Goal: Task Accomplishment & Management: Use online tool/utility

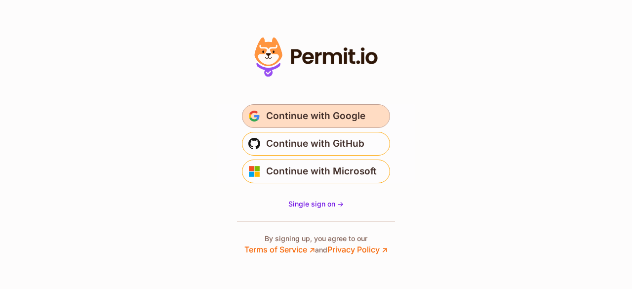
click at [317, 116] on span "Continue with Google" at bounding box center [315, 116] width 99 height 16
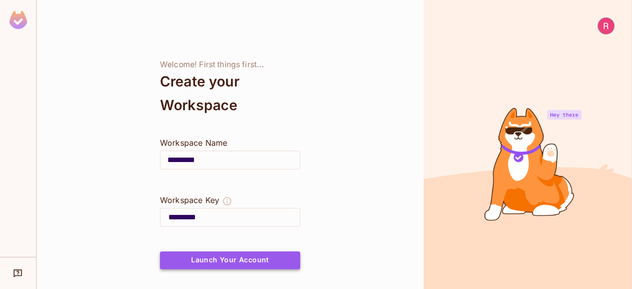
click at [253, 260] on button "Launch Your Account" at bounding box center [230, 260] width 140 height 18
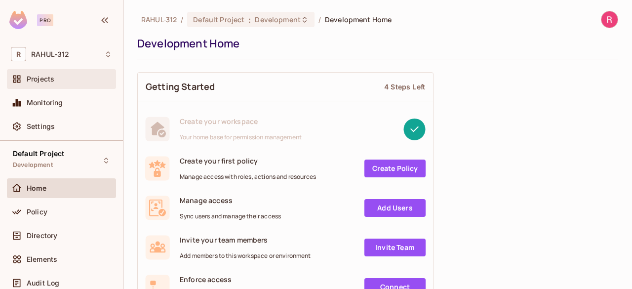
click at [70, 78] on div "Projects" at bounding box center [69, 79] width 85 height 8
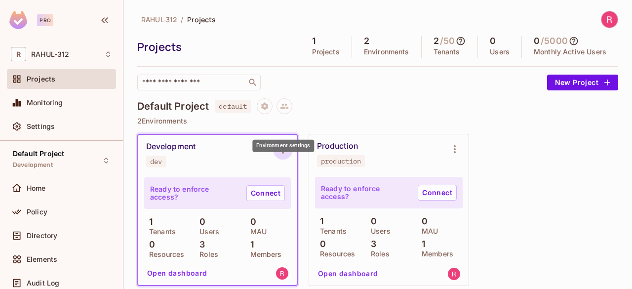
scroll to position [49, 0]
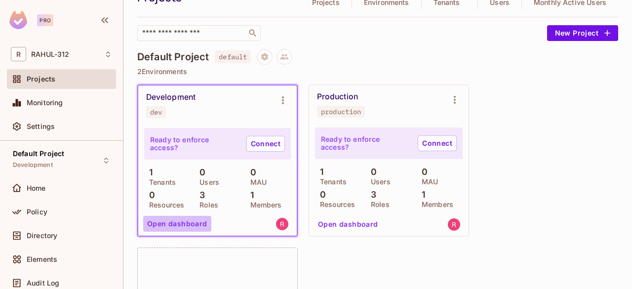
click at [193, 223] on button "Open dashboard" at bounding box center [177, 224] width 68 height 16
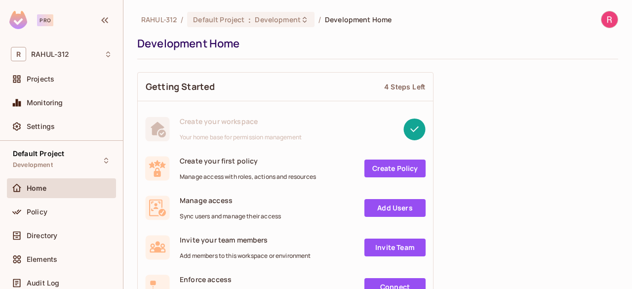
click at [381, 164] on link "Create Policy" at bounding box center [394, 168] width 61 height 18
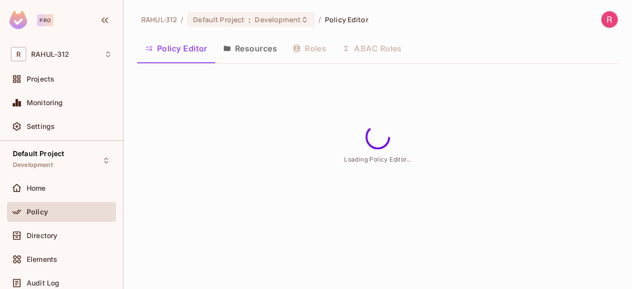
click at [263, 54] on button "Resources" at bounding box center [250, 48] width 70 height 25
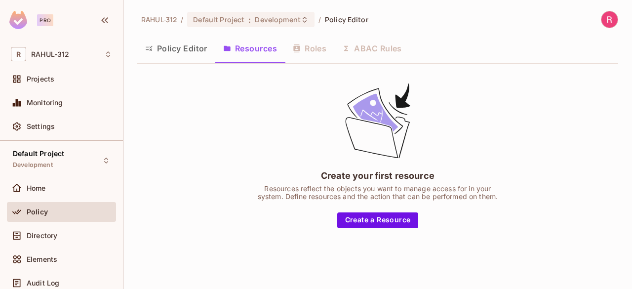
click at [174, 50] on button "Policy Editor" at bounding box center [176, 48] width 78 height 25
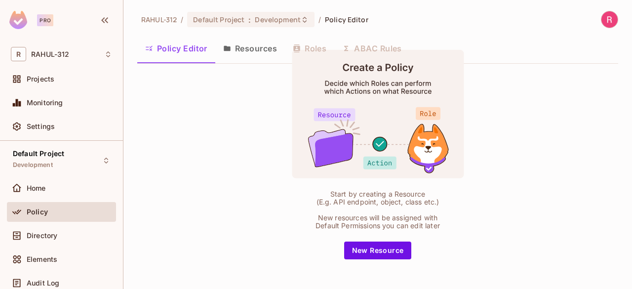
click at [369, 48] on div "Policy Editor Resources Roles ABAC Rules" at bounding box center [377, 48] width 481 height 25
drag, startPoint x: 379, startPoint y: 44, endPoint x: 318, endPoint y: 47, distance: 61.3
click at [376, 44] on div "Policy Editor Resources Roles ABAC Rules" at bounding box center [377, 48] width 481 height 25
click at [250, 39] on button "Resources" at bounding box center [250, 48] width 70 height 25
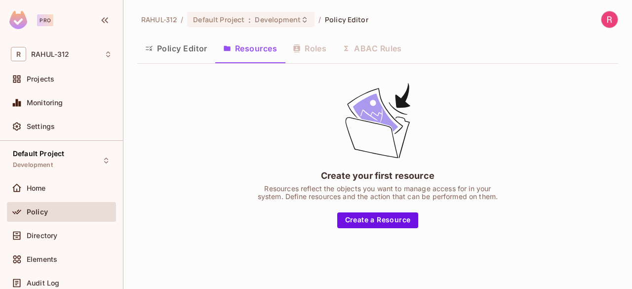
click at [250, 47] on button "Resources" at bounding box center [250, 48] width 70 height 25
click at [361, 49] on div "Policy Editor Resources Roles ABAC Rules" at bounding box center [377, 48] width 481 height 25
click at [352, 51] on div "Policy Editor Resources Roles ABAC Rules" at bounding box center [377, 48] width 481 height 25
click at [297, 52] on div "Policy Editor Resources Roles ABAC Rules" at bounding box center [377, 48] width 481 height 25
click at [51, 234] on span "Directory" at bounding box center [42, 235] width 31 height 8
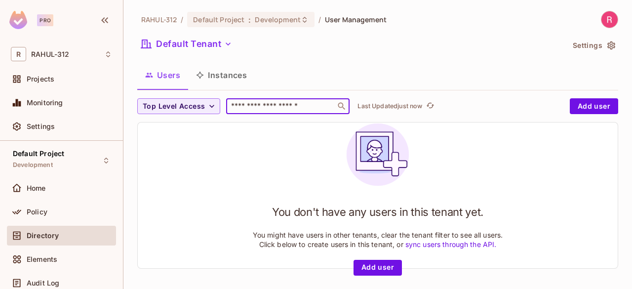
click at [258, 105] on input "text" at bounding box center [281, 106] width 104 height 10
click at [183, 104] on span "Top Level Access" at bounding box center [174, 106] width 62 height 12
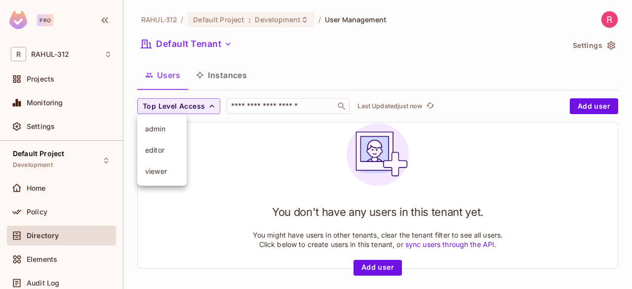
click at [159, 128] on span "admin" at bounding box center [162, 128] width 34 height 9
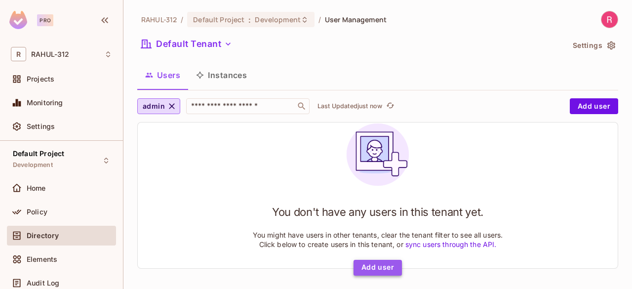
click at [375, 265] on button "Add user" at bounding box center [377, 268] width 48 height 16
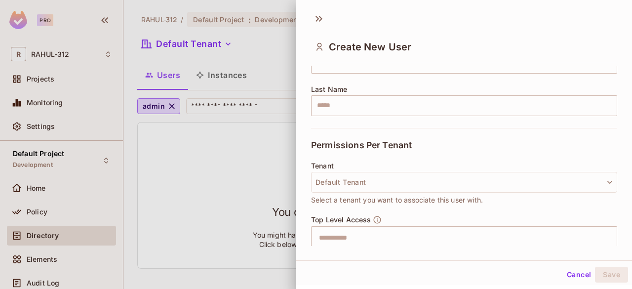
scroll to position [244, 0]
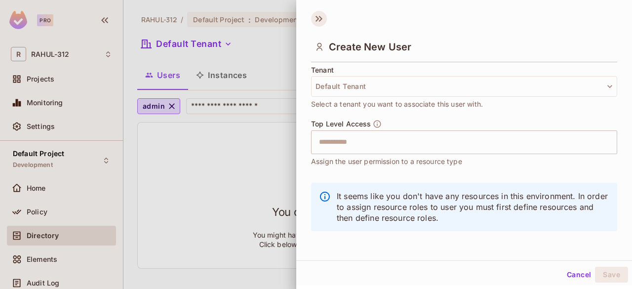
click at [318, 22] on icon at bounding box center [319, 19] width 16 height 16
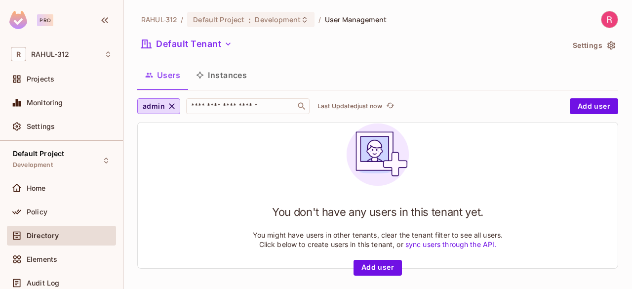
scroll to position [1, 0]
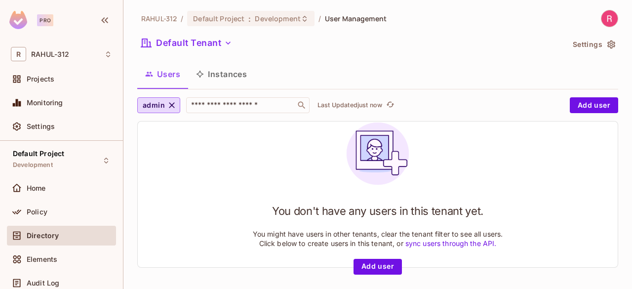
click at [228, 71] on button "Instances" at bounding box center [221, 74] width 67 height 25
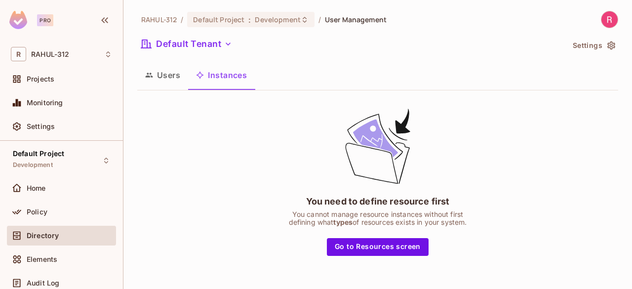
click at [170, 74] on button "Users" at bounding box center [162, 75] width 51 height 25
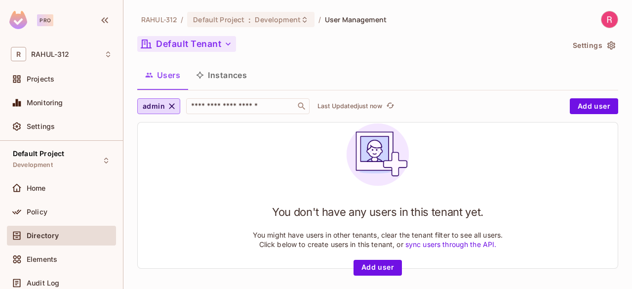
click at [220, 42] on button "Default Tenant" at bounding box center [186, 44] width 99 height 16
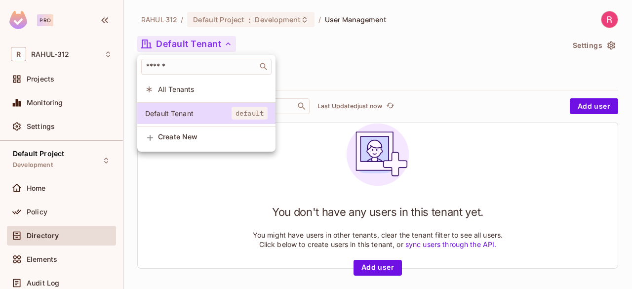
click at [218, 87] on span "All Tenants" at bounding box center [213, 88] width 110 height 9
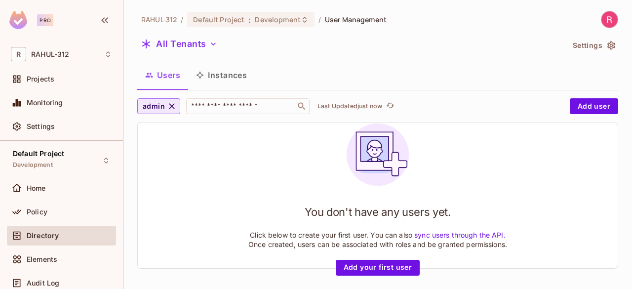
click at [174, 106] on icon "button" at bounding box center [172, 106] width 10 height 10
click at [213, 106] on icon "button" at bounding box center [212, 106] width 10 height 10
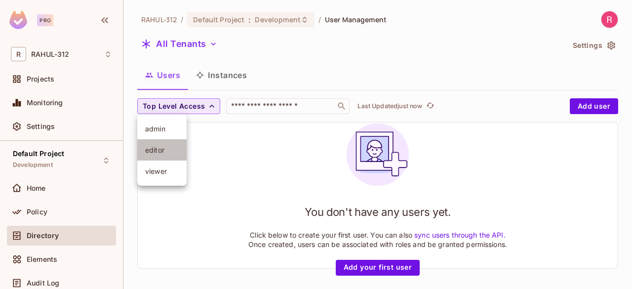
click at [160, 153] on span "editor" at bounding box center [162, 149] width 34 height 9
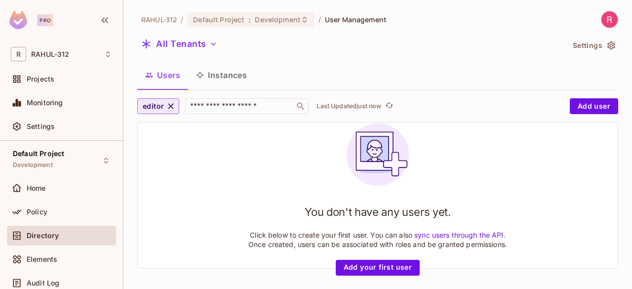
scroll to position [1, 0]
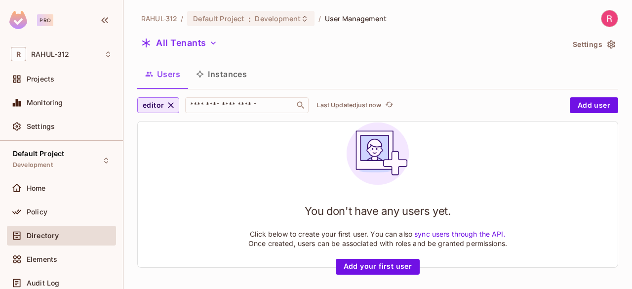
click at [171, 105] on icon "button" at bounding box center [171, 105] width 10 height 10
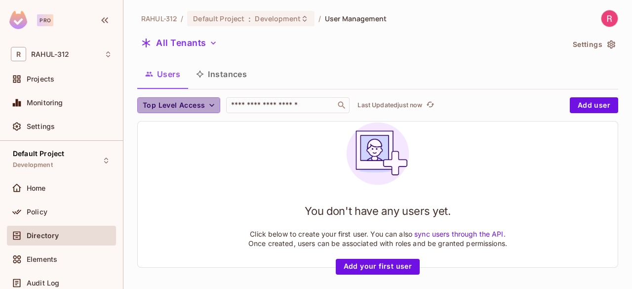
click at [171, 105] on span "Top Level Access" at bounding box center [174, 105] width 62 height 12
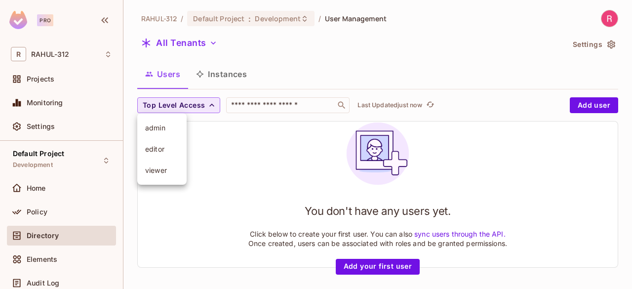
click at [163, 168] on span "viewer" at bounding box center [162, 169] width 34 height 9
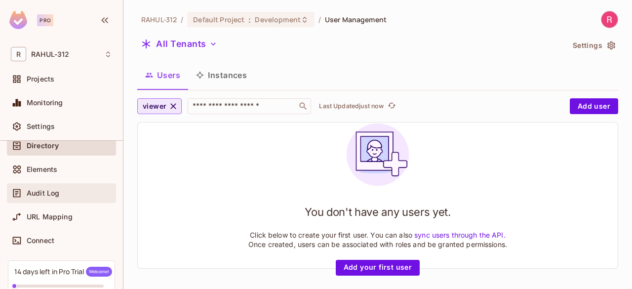
scroll to position [99, 0]
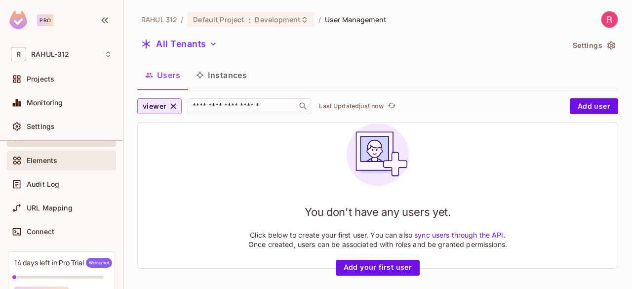
click at [44, 160] on span "Elements" at bounding box center [42, 160] width 31 height 8
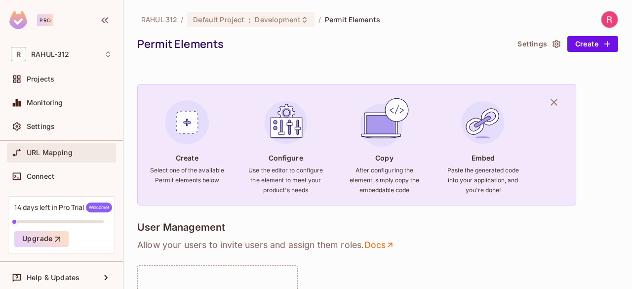
scroll to position [157, 0]
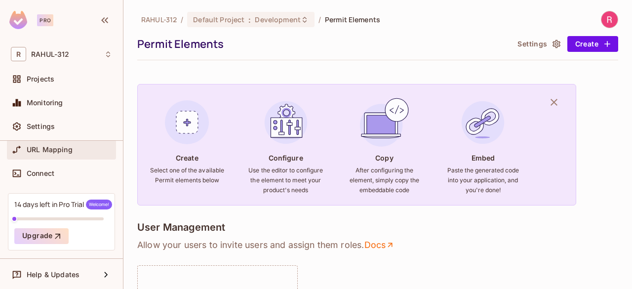
click at [53, 153] on div "URL Mapping" at bounding box center [61, 150] width 101 height 12
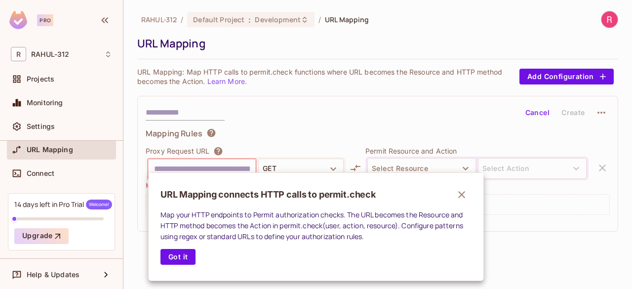
click at [466, 196] on icon "button" at bounding box center [461, 194] width 12 height 12
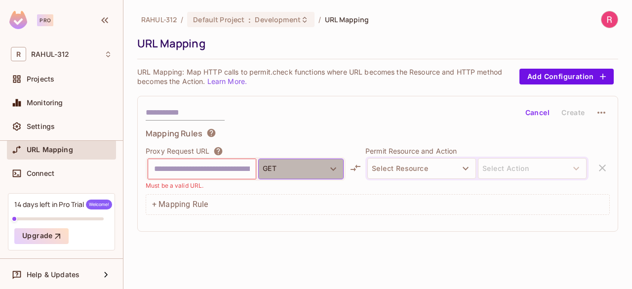
click at [326, 166] on button "GET" at bounding box center [300, 168] width 85 height 21
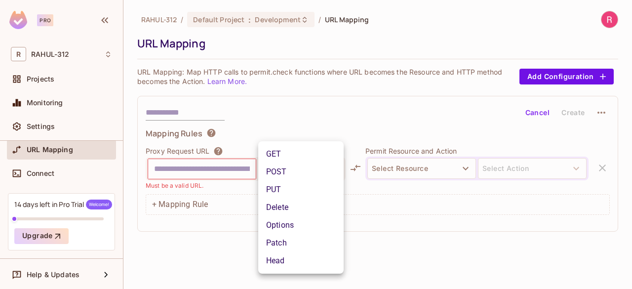
click at [318, 107] on div at bounding box center [316, 144] width 632 height 289
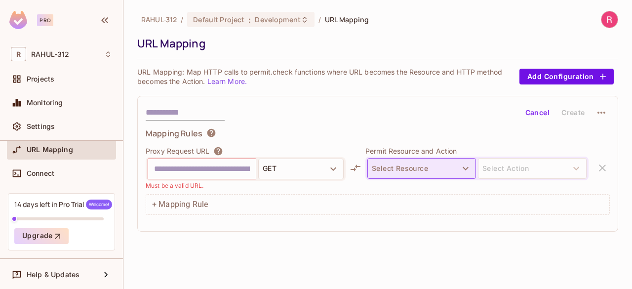
scroll to position [7, 0]
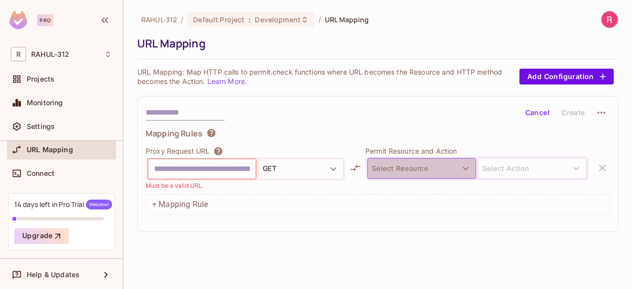
click at [446, 158] on button "Select Resource" at bounding box center [421, 168] width 109 height 21
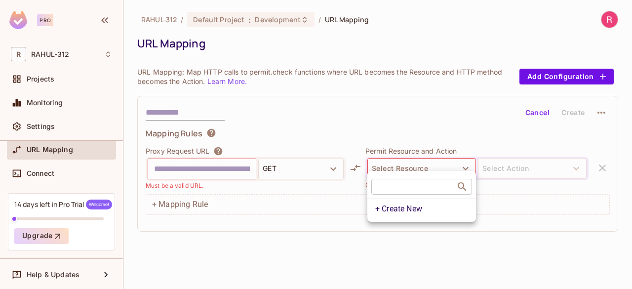
click at [443, 158] on div at bounding box center [316, 144] width 632 height 289
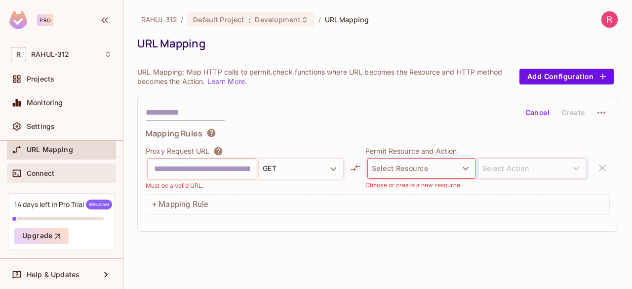
click at [56, 168] on div "Connect" at bounding box center [61, 173] width 101 height 12
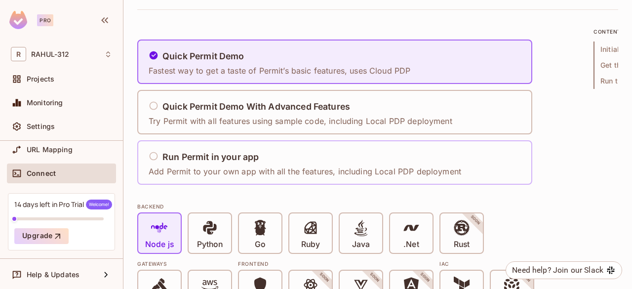
scroll to position [99, 0]
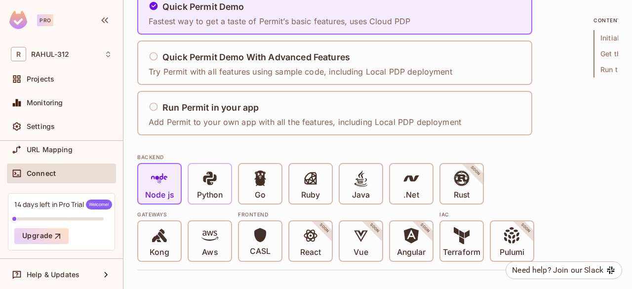
click at [214, 185] on icon at bounding box center [209, 178] width 17 height 17
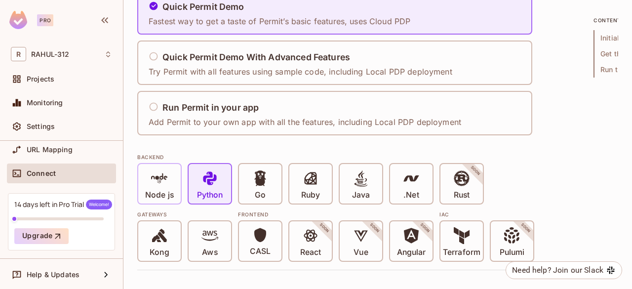
click at [167, 192] on p "Node js" at bounding box center [159, 195] width 29 height 10
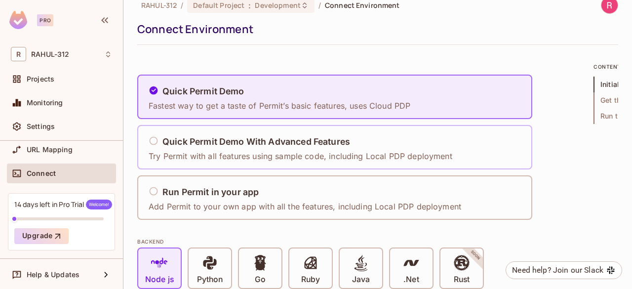
scroll to position [0, 0]
